Goal: Task Accomplishment & Management: Complete application form

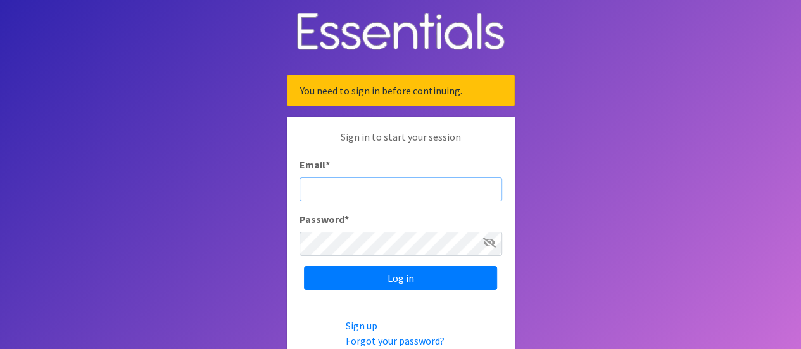
type input "[EMAIL_ADDRESS][DOMAIN_NAME]"
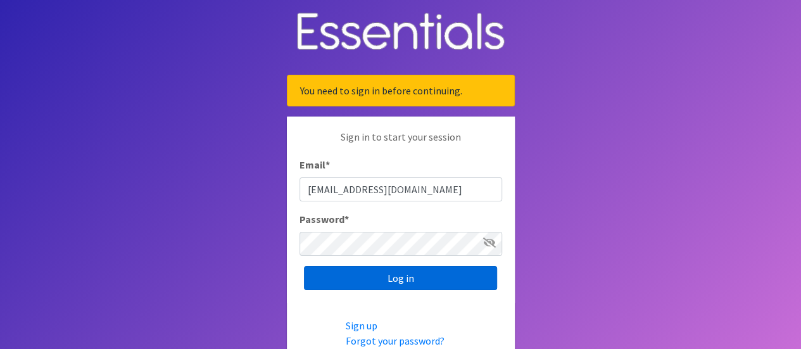
click at [380, 281] on input "Log in" at bounding box center [400, 278] width 193 height 24
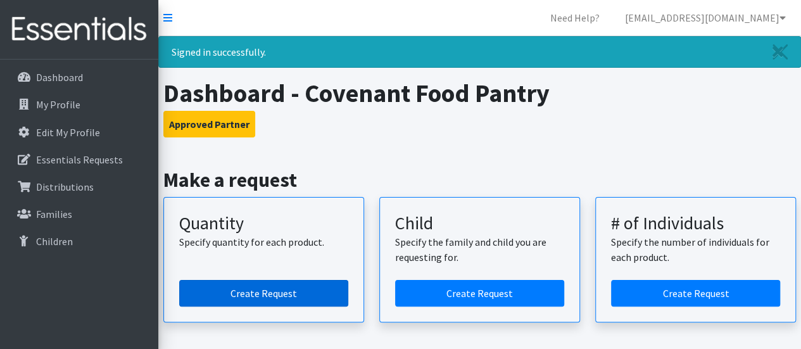
click at [273, 290] on link "Create Request" at bounding box center [263, 293] width 169 height 27
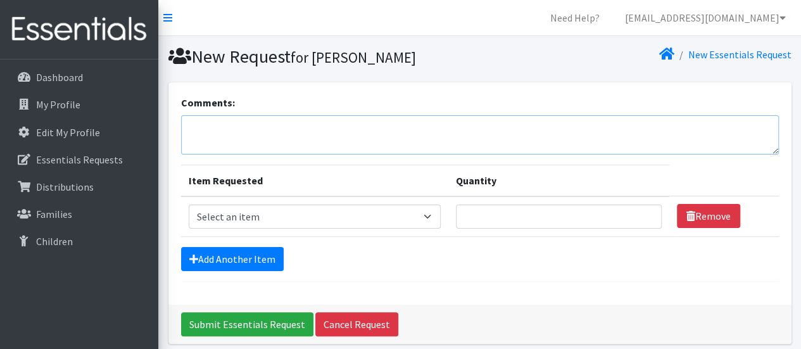
click at [226, 119] on textarea "Comments:" at bounding box center [480, 134] width 598 height 39
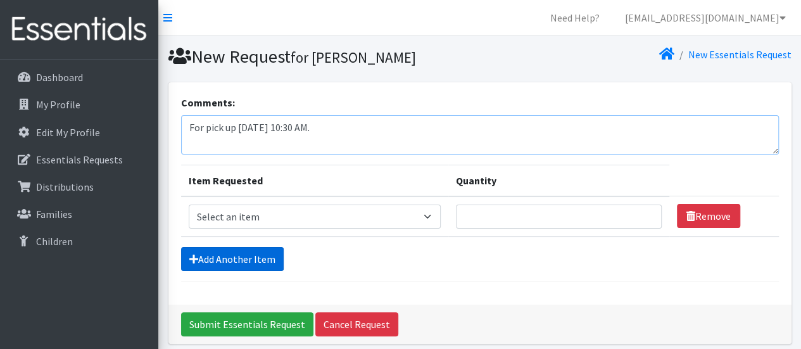
type textarea "For pick up [DATE] 10:30 AM."
click at [226, 257] on link "Add Another Item" at bounding box center [232, 259] width 103 height 24
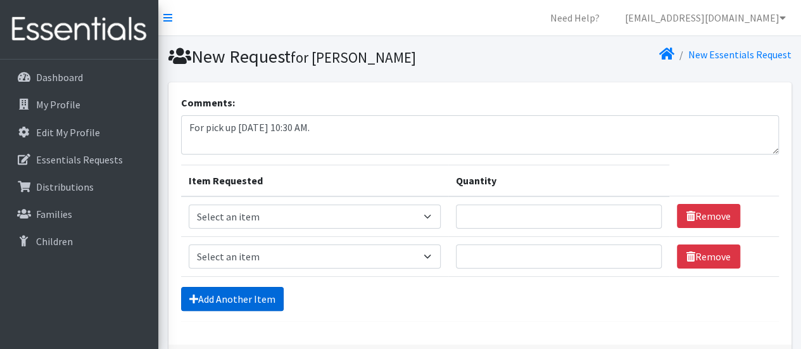
scroll to position [90, 0]
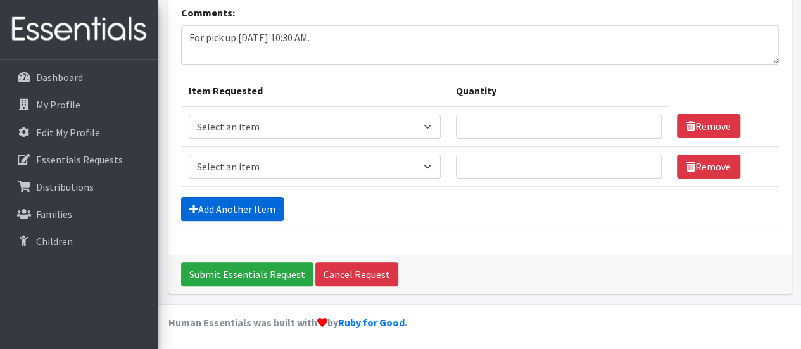
click at [215, 208] on link "Add Another Item" at bounding box center [232, 209] width 103 height 24
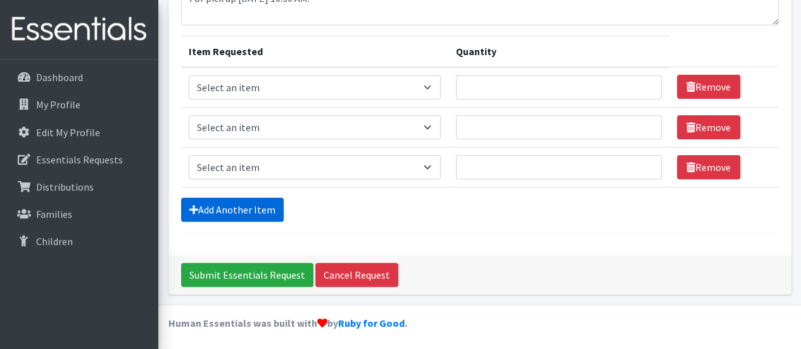
click at [216, 203] on link "Add Another Item" at bounding box center [232, 210] width 103 height 24
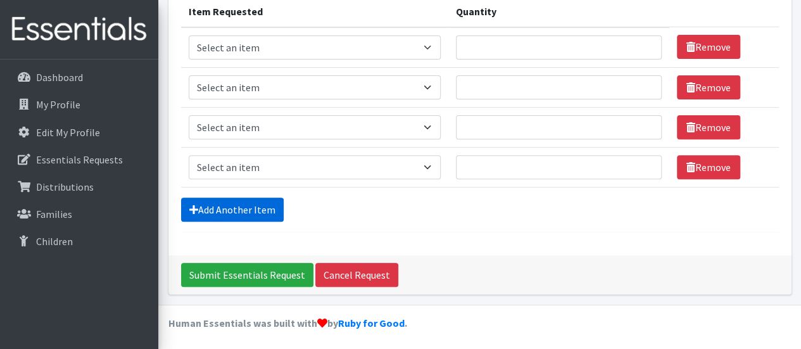
click at [216, 203] on link "Add Another Item" at bounding box center [232, 210] width 103 height 24
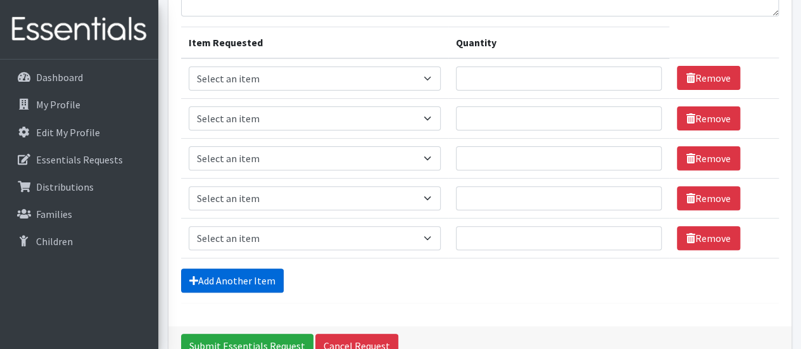
scroll to position [82, 0]
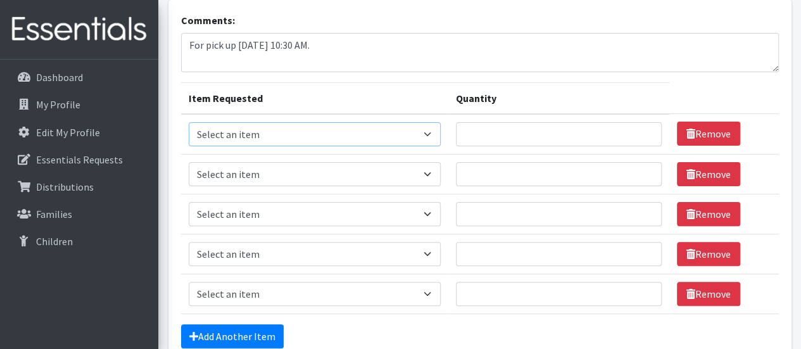
click at [430, 132] on select "Select an item Baby Formula Kids (Newborn) Kids (Preemie) Kids (Size 1) Kids (S…" at bounding box center [315, 134] width 253 height 24
select select "462"
click at [189, 122] on select "Select an item Baby Formula Kids (Newborn) Kids (Preemie) Kids (Size 1) Kids (S…" at bounding box center [315, 134] width 253 height 24
click at [363, 168] on select "Select an item Baby Formula Kids (Newborn) Kids (Preemie) Kids (Size 1) Kids (S…" at bounding box center [315, 174] width 253 height 24
select select "460"
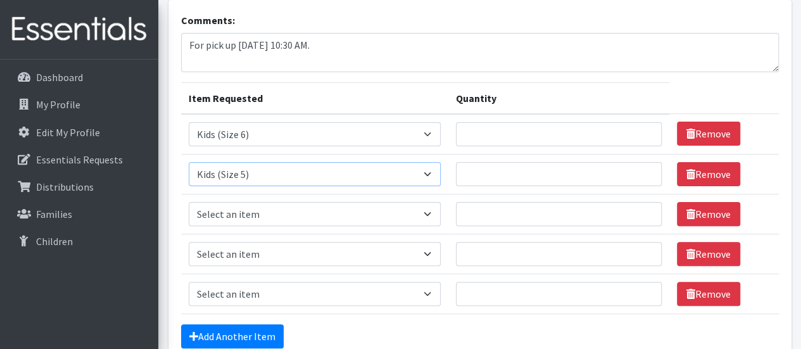
click at [189, 162] on select "Select an item Baby Formula Kids (Newborn) Kids (Preemie) Kids (Size 1) Kids (S…" at bounding box center [315, 174] width 253 height 24
click at [318, 213] on select "Select an item Baby Formula Kids (Newborn) Kids (Preemie) Kids (Size 1) Kids (S…" at bounding box center [315, 214] width 253 height 24
select select "459"
click at [189, 202] on select "Select an item Baby Formula Kids (Newborn) Kids (Preemie) Kids (Size 1) Kids (S…" at bounding box center [315, 214] width 253 height 24
click at [299, 252] on select "Select an item Baby Formula Kids (Newborn) Kids (Preemie) Kids (Size 1) Kids (S…" at bounding box center [315, 254] width 253 height 24
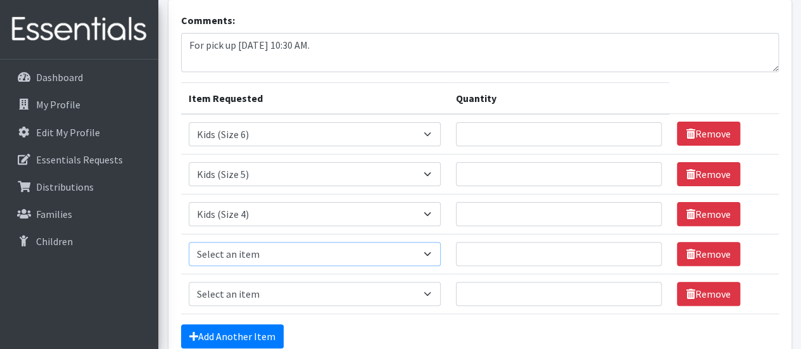
select select "1534"
click at [189, 242] on select "Select an item Baby Formula Kids (Newborn) Kids (Preemie) Kids (Size 1) Kids (S…" at bounding box center [315, 254] width 253 height 24
click at [308, 289] on select "Select an item Baby Formula Kids (Newborn) Kids (Preemie) Kids (Size 1) Kids (S…" at bounding box center [315, 294] width 253 height 24
select select "444"
click at [189, 282] on select "Select an item Baby Formula Kids (Newborn) Kids (Preemie) Kids (Size 1) Kids (S…" at bounding box center [315, 294] width 253 height 24
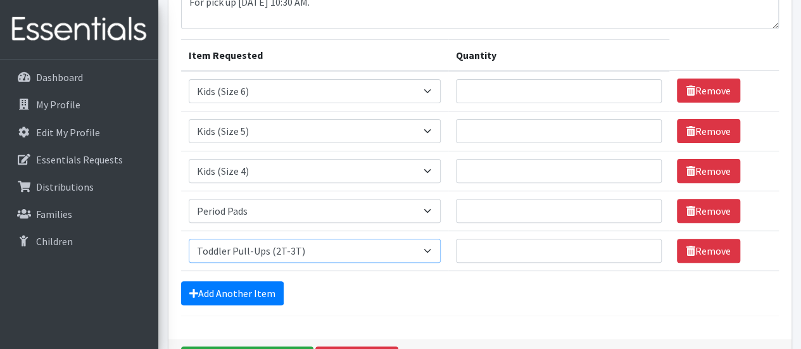
scroll to position [146, 0]
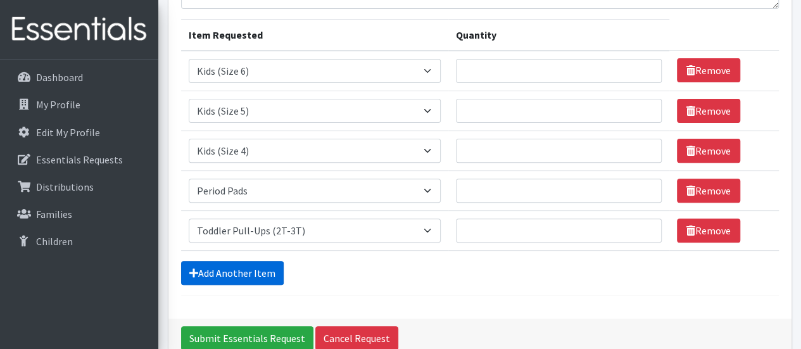
click at [247, 273] on link "Add Another Item" at bounding box center [232, 273] width 103 height 24
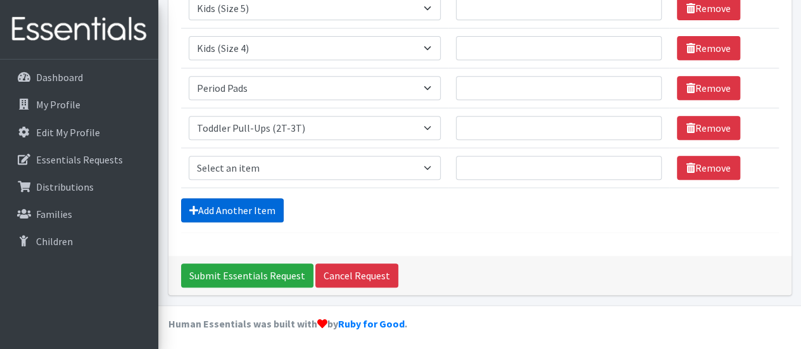
click at [242, 200] on link "Add Another Item" at bounding box center [232, 210] width 103 height 24
click at [242, 205] on link "Add Another Item" at bounding box center [232, 210] width 103 height 24
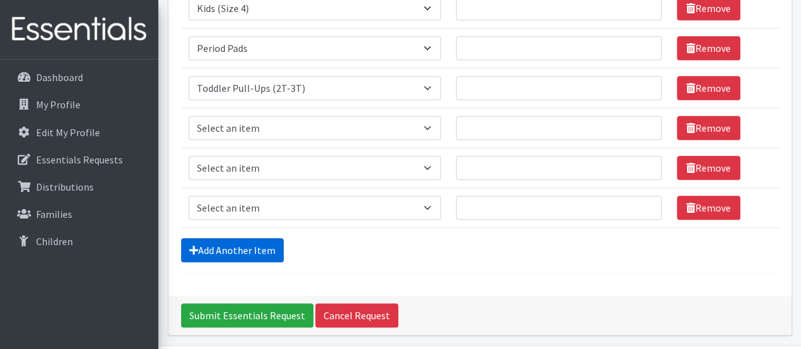
scroll to position [328, 0]
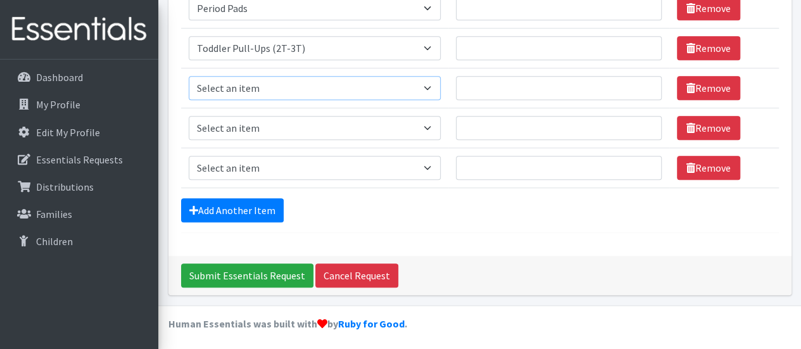
click at [305, 88] on select "Select an item Baby Formula Kids (Newborn) Kids (Preemie) Kids (Size 1) Kids (S…" at bounding box center [315, 88] width 253 height 24
select select "445"
click at [189, 76] on select "Select an item Baby Formula Kids (Newborn) Kids (Preemie) Kids (Size 1) Kids (S…" at bounding box center [315, 88] width 253 height 24
click at [260, 125] on select "Select an item Baby Formula Kids (Newborn) Kids (Preemie) Kids (Size 1) Kids (S…" at bounding box center [315, 128] width 253 height 24
select select "446"
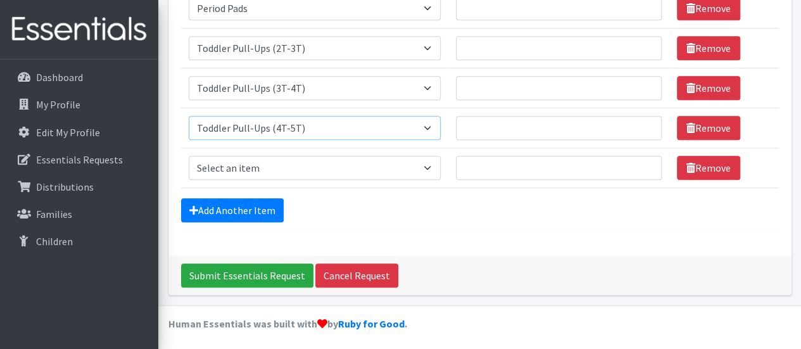
click at [189, 116] on select "Select an item Baby Formula Kids (Newborn) Kids (Preemie) Kids (Size 1) Kids (S…" at bounding box center [315, 128] width 253 height 24
click at [285, 161] on select "Select an item Baby Formula Kids (Newborn) Kids (Preemie) Kids (Size 1) Kids (S…" at bounding box center [315, 168] width 253 height 24
select select "434"
click at [189, 156] on select "Select an item Baby Formula Kids (Newborn) Kids (Preemie) Kids (Size 1) Kids (S…" at bounding box center [315, 168] width 253 height 24
click at [238, 205] on link "Add Another Item" at bounding box center [232, 210] width 103 height 24
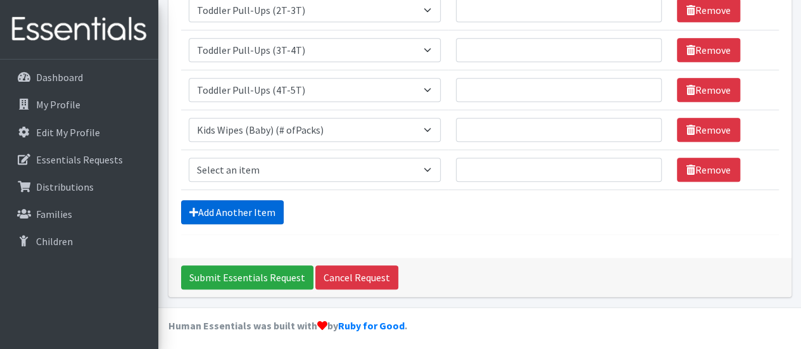
scroll to position [367, 0]
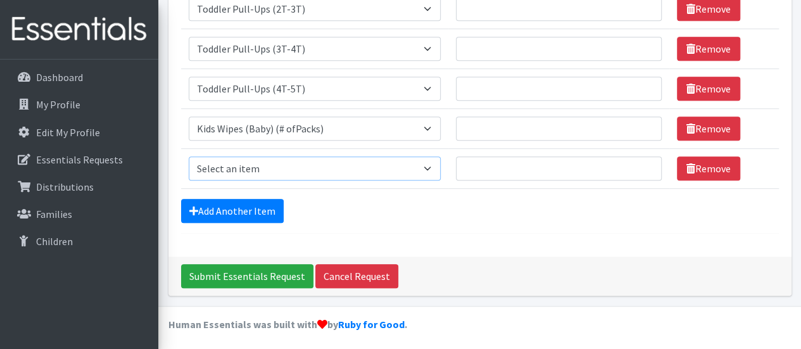
click at [316, 164] on select "Select an item Baby Formula Kids (Newborn) Kids (Preemie) Kids (Size 1) Kids (S…" at bounding box center [315, 168] width 253 height 24
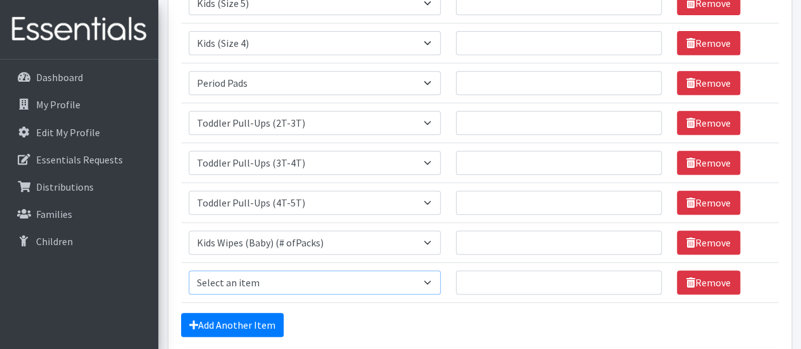
scroll to position [241, 0]
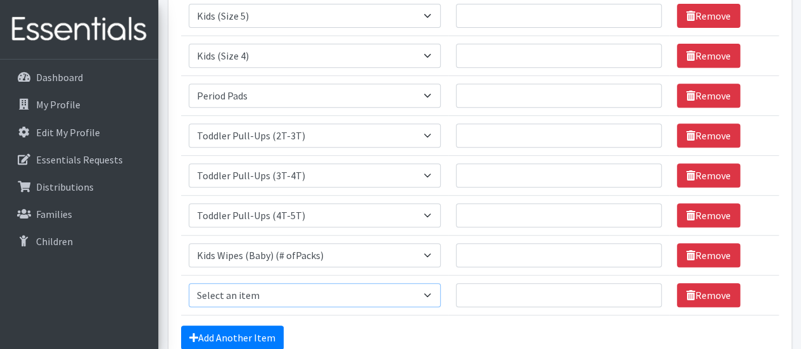
click at [272, 291] on select "Select an item Baby Formula Kids (Newborn) Kids (Preemie) Kids (Size 1) Kids (S…" at bounding box center [315, 295] width 253 height 24
select select "3871"
click at [189, 283] on select "Select an item Baby Formula Kids (Newborn) Kids (Preemie) Kids (Size 1) Kids (S…" at bounding box center [315, 295] width 253 height 24
click at [250, 335] on link "Add Another Item" at bounding box center [232, 338] width 103 height 24
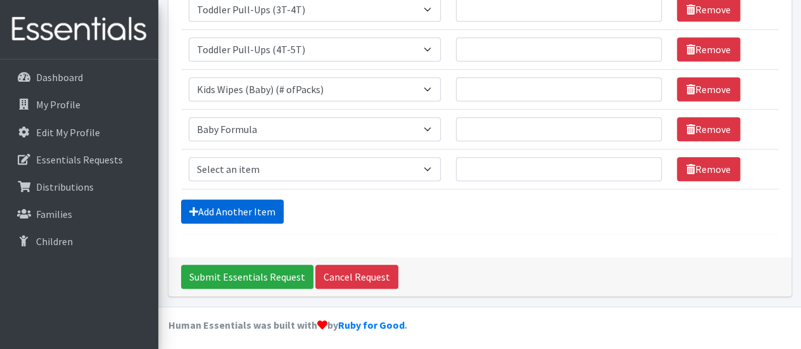
scroll to position [407, 0]
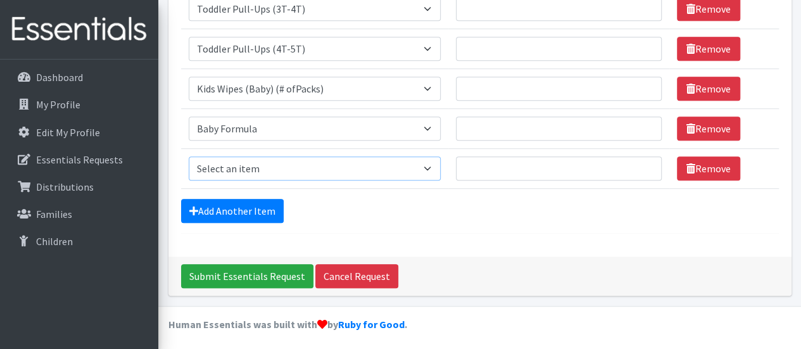
click at [274, 162] on select "Select an item Baby Formula Kids (Newborn) Kids (Preemie) Kids (Size 1) Kids (S…" at bounding box center [315, 168] width 253 height 24
select select "1683"
click at [189, 156] on select "Select an item Baby Formula Kids (Newborn) Kids (Preemie) Kids (Size 1) Kids (S…" at bounding box center [315, 168] width 253 height 24
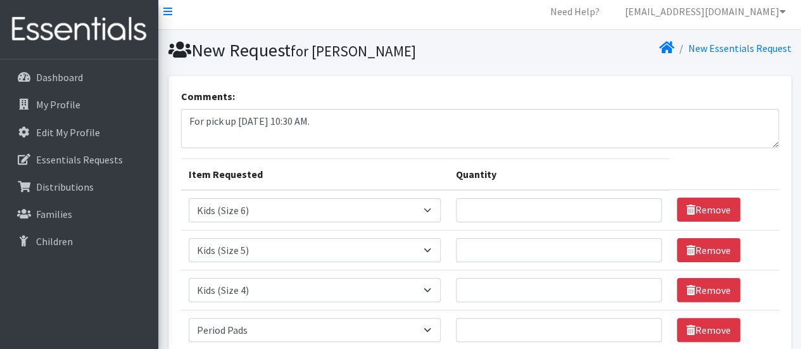
scroll to position [0, 0]
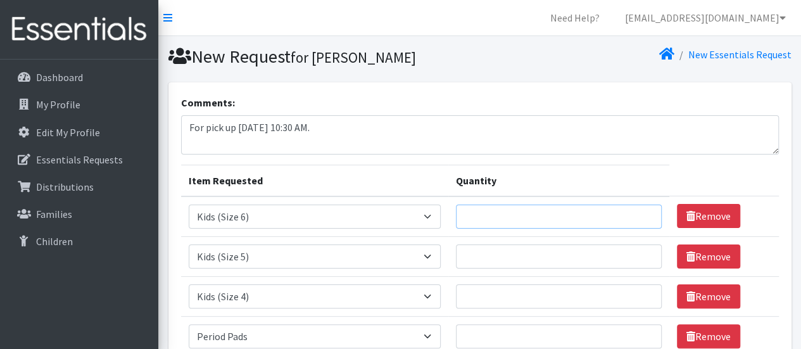
click at [507, 214] on input "Quantity" at bounding box center [559, 217] width 206 height 24
type input "1000"
click at [497, 252] on input "Quantity" at bounding box center [559, 257] width 206 height 24
type input "1000"
click at [494, 294] on input "Quantity" at bounding box center [559, 296] width 206 height 24
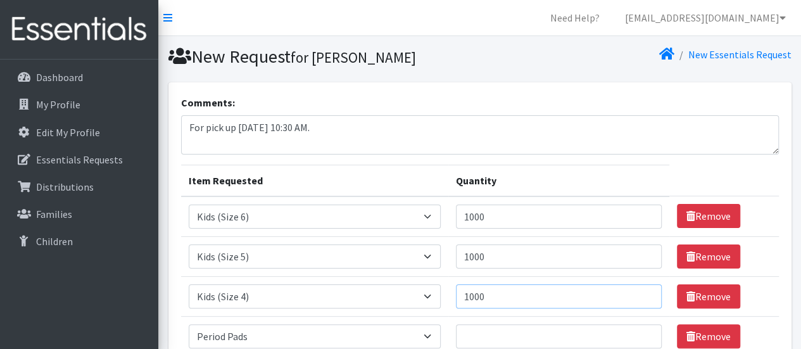
scroll to position [63, 0]
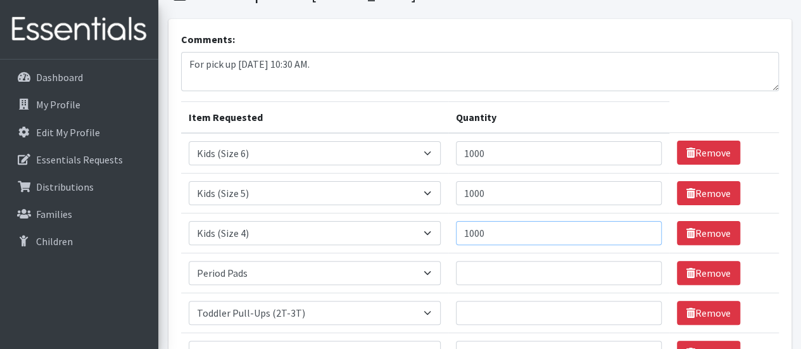
type input "1000"
click at [497, 275] on input "Quantity" at bounding box center [559, 273] width 206 height 24
click at [479, 310] on input "Quantity" at bounding box center [559, 313] width 206 height 24
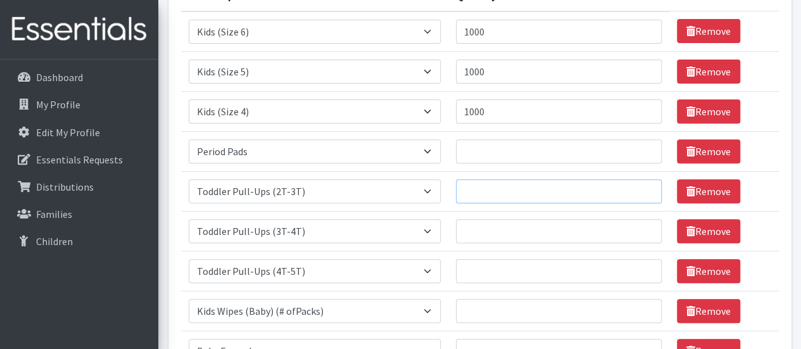
scroll to position [190, 0]
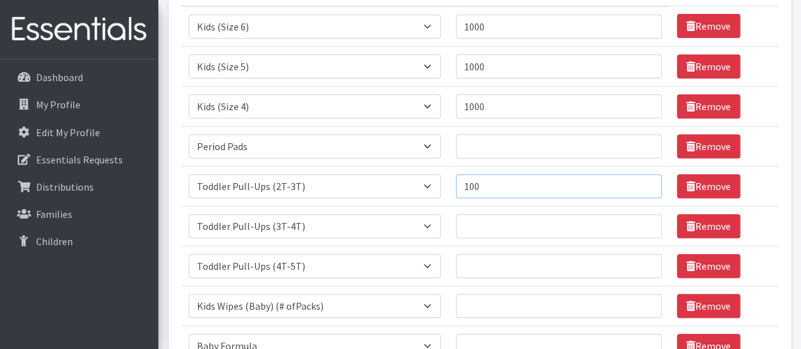
type input "100"
click at [492, 222] on input "Quantity" at bounding box center [559, 226] width 206 height 24
type input "100"
drag, startPoint x: 487, startPoint y: 267, endPoint x: 491, endPoint y: 258, distance: 9.9
click at [488, 264] on input "Quantity" at bounding box center [559, 266] width 206 height 24
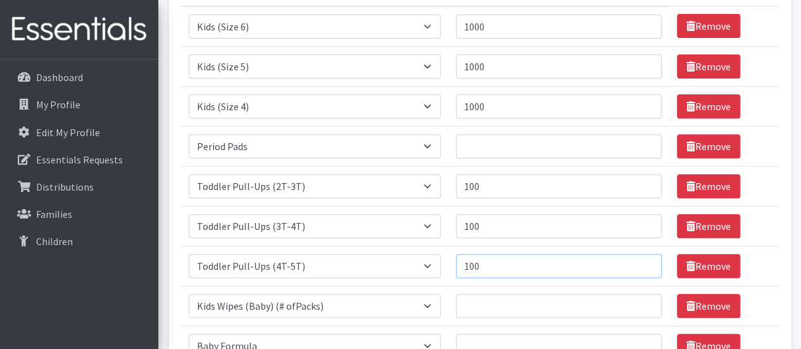
type input "100"
click at [481, 307] on input "Quantity" at bounding box center [559, 306] width 206 height 24
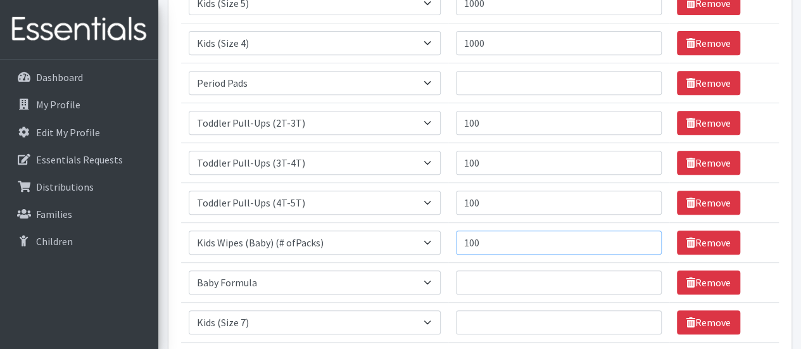
type input "100"
click at [476, 276] on input "Quantity" at bounding box center [559, 283] width 206 height 24
type input "10"
drag, startPoint x: 492, startPoint y: 321, endPoint x: 513, endPoint y: 320, distance: 20.9
click at [492, 321] on input "Quantity" at bounding box center [559, 322] width 206 height 24
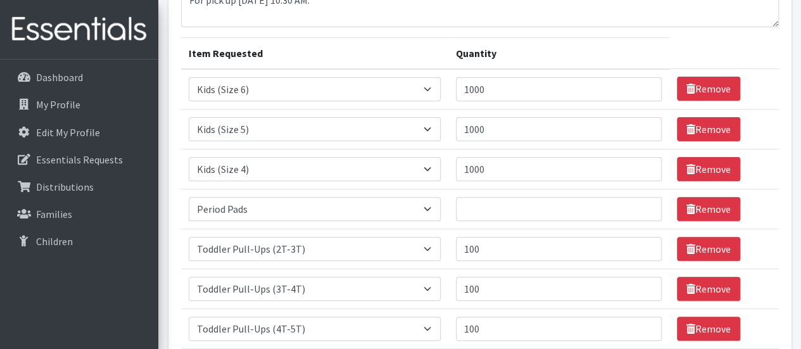
scroll to position [127, 0]
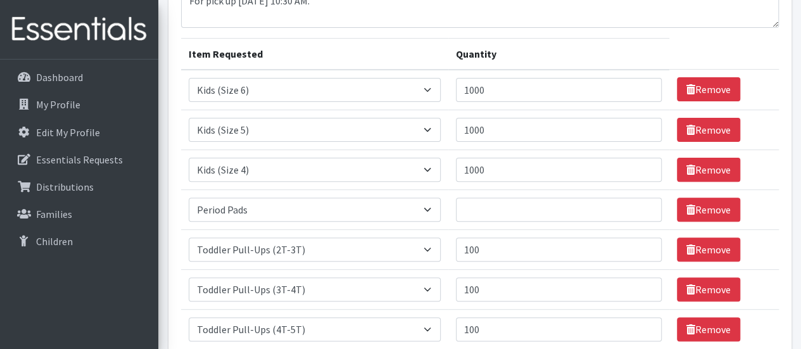
type input "100"
click at [537, 203] on input "Quantity" at bounding box center [559, 210] width 206 height 24
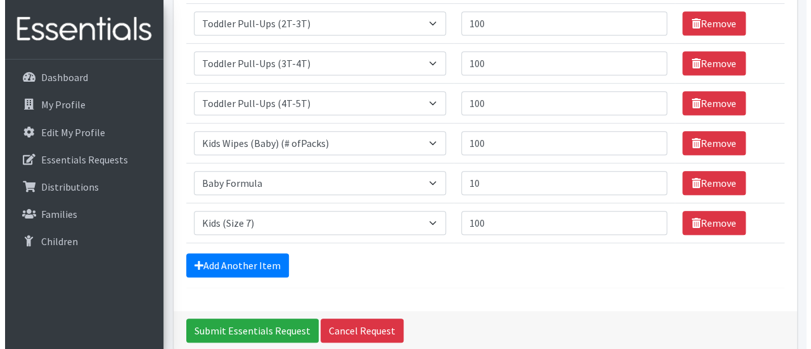
scroll to position [380, 0]
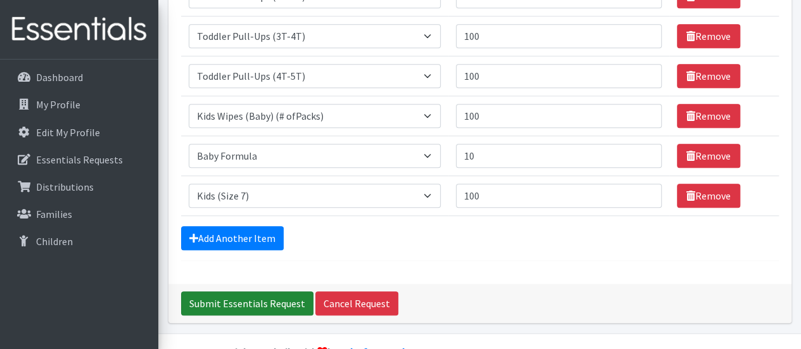
type input "1000"
click at [235, 300] on input "Submit Essentials Request" at bounding box center [247, 303] width 132 height 24
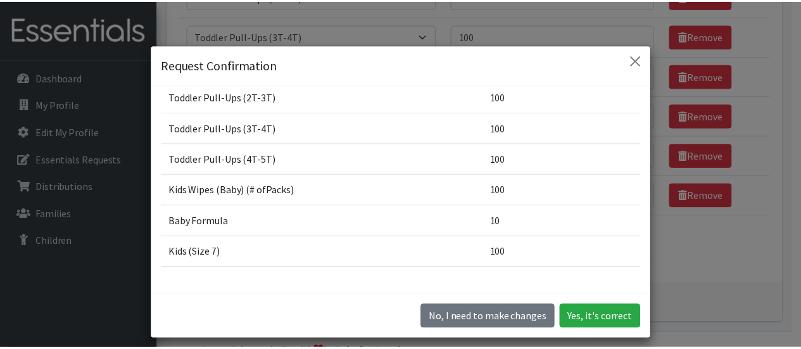
scroll to position [190, 0]
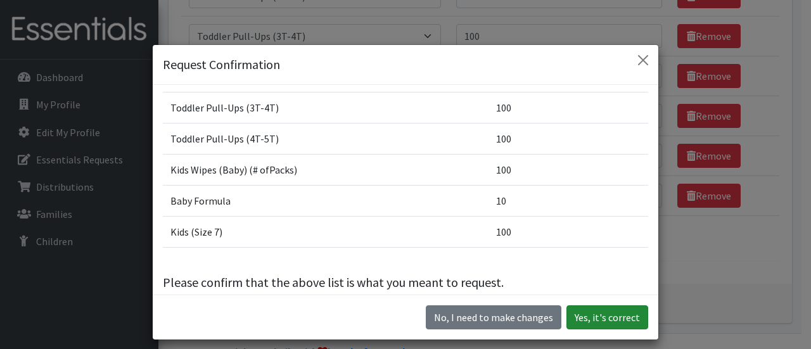
click at [587, 314] on button "Yes, it's correct" at bounding box center [607, 317] width 82 height 24
